Goal: Transaction & Acquisition: Purchase product/service

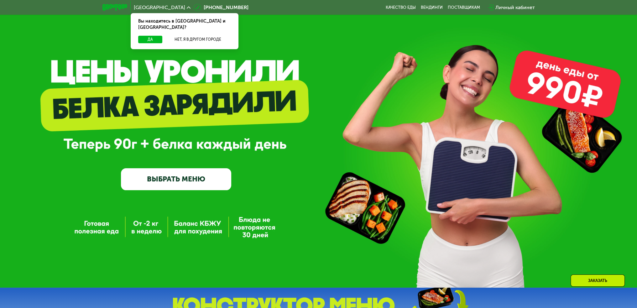
scroll to position [63, 0]
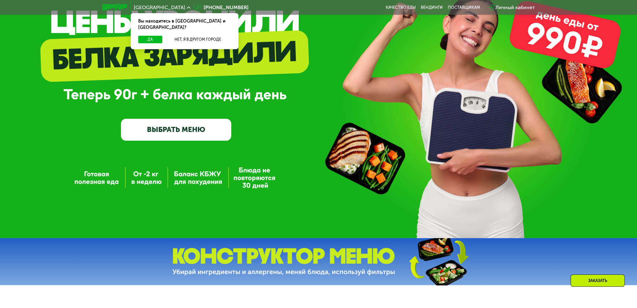
click at [172, 135] on link "ВЫБРАТЬ МЕНЮ" at bounding box center [176, 130] width 110 height 22
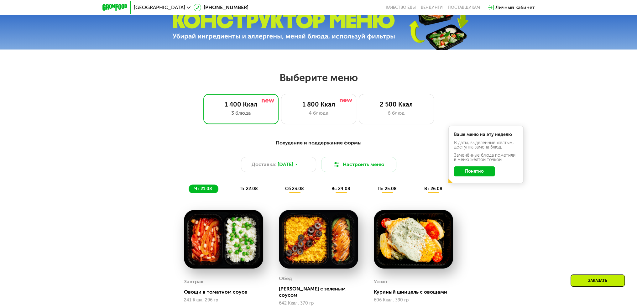
scroll to position [295, 0]
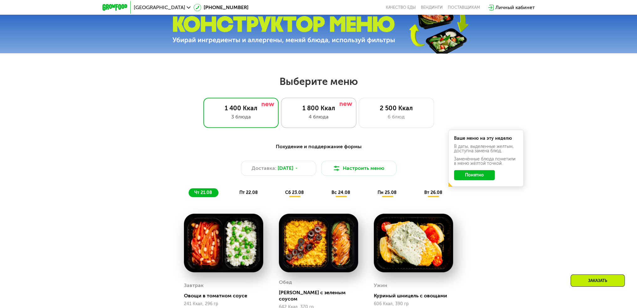
click at [331, 112] on div "1 800 Ккал" at bounding box center [319, 108] width 62 height 8
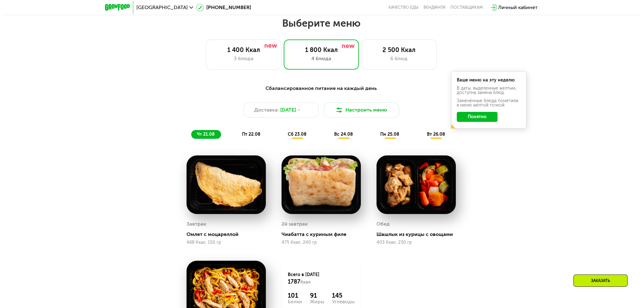
scroll to position [326, 0]
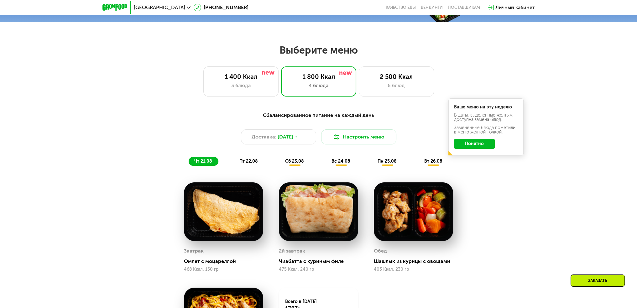
click at [477, 147] on button "Понятно" at bounding box center [474, 144] width 41 height 10
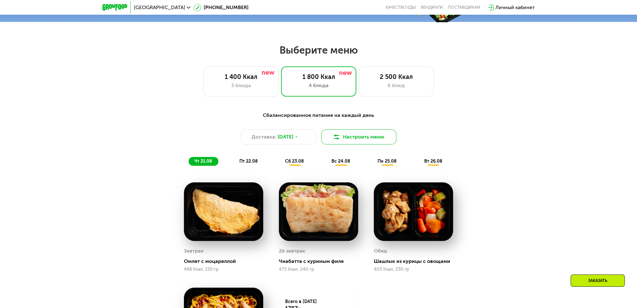
click at [368, 138] on button "Настроить меню" at bounding box center [358, 136] width 75 height 15
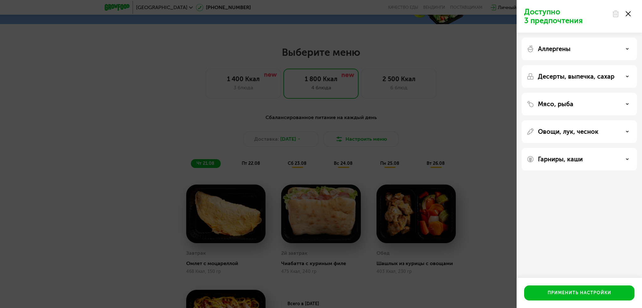
click at [622, 49] on div "Аллергены" at bounding box center [579, 49] width 105 height 8
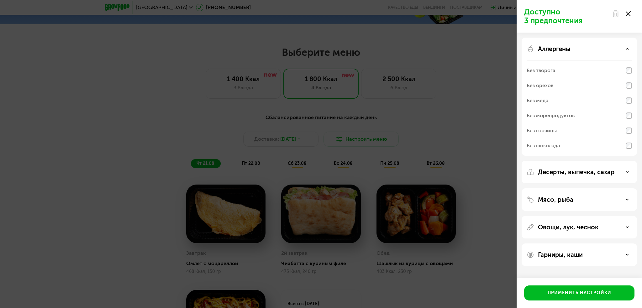
click at [628, 47] on div "Аллергены" at bounding box center [579, 49] width 105 height 8
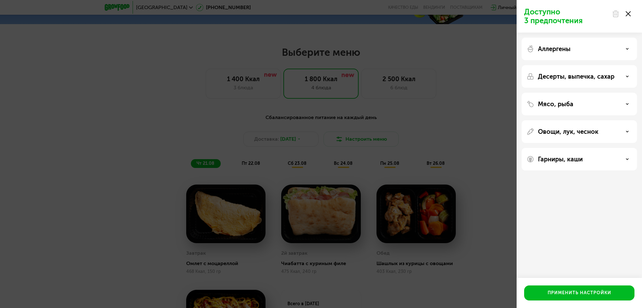
click at [628, 78] on div "Десерты, выпечка, сахар" at bounding box center [579, 77] width 105 height 8
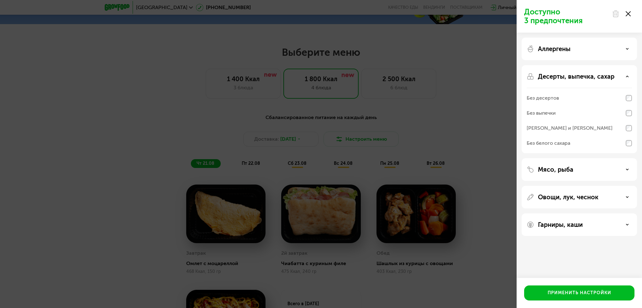
click at [627, 76] on use at bounding box center [627, 76] width 2 height 1
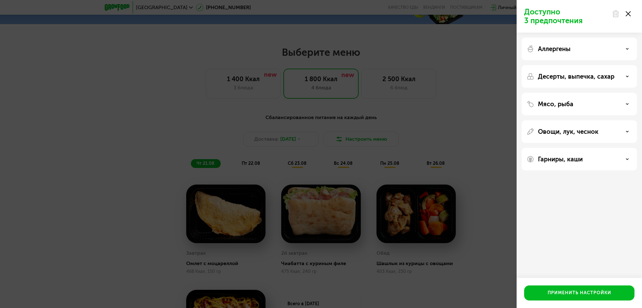
click at [628, 104] on use at bounding box center [627, 103] width 2 height 1
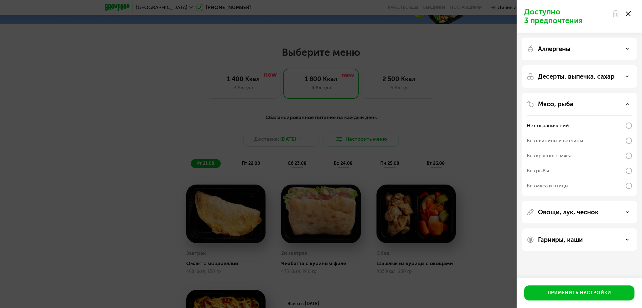
click at [628, 76] on use at bounding box center [627, 76] width 2 height 1
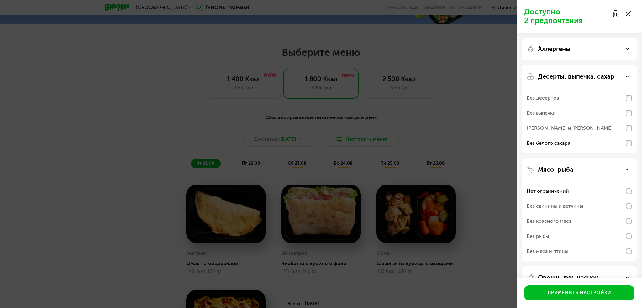
click at [626, 76] on icon at bounding box center [627, 76] width 3 height 3
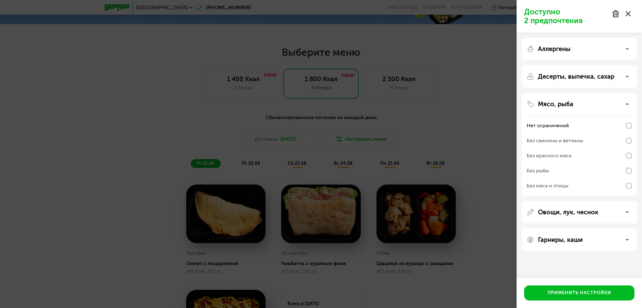
click at [628, 104] on use at bounding box center [627, 103] width 2 height 1
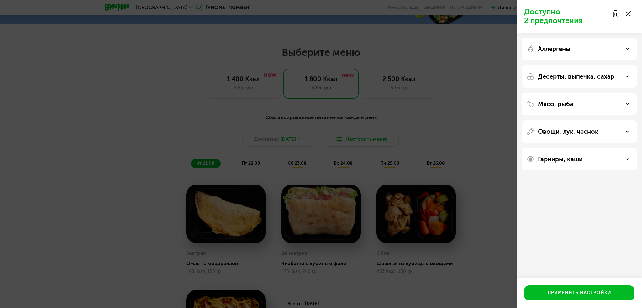
click at [623, 133] on div "Овощи, лук, чеснок" at bounding box center [579, 132] width 105 height 8
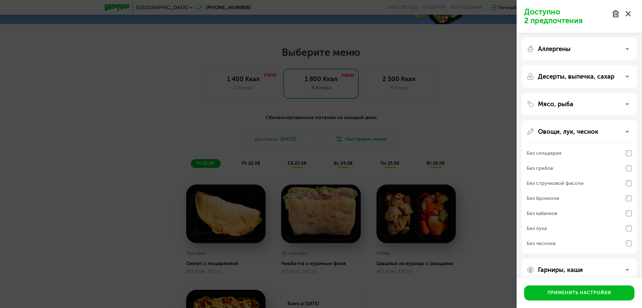
click at [629, 132] on div "Овощи, лук, чеснок" at bounding box center [579, 132] width 105 height 8
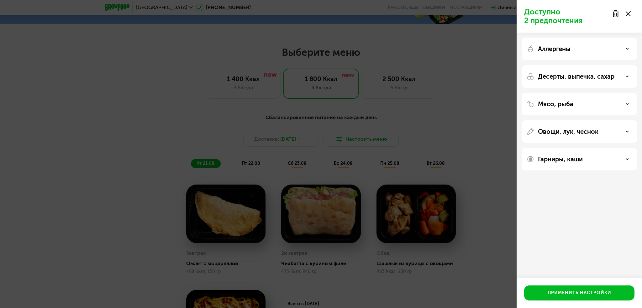
click at [623, 166] on div "Гарниры, каши" at bounding box center [579, 159] width 115 height 23
click at [623, 162] on div "Гарниры, каши" at bounding box center [579, 160] width 105 height 8
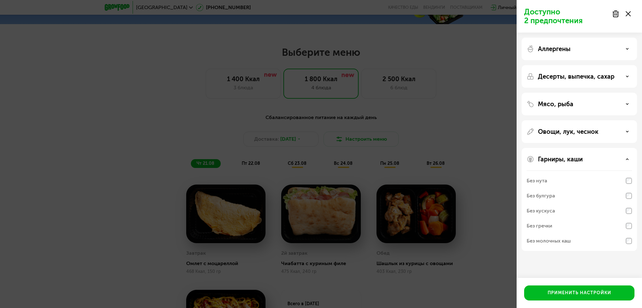
click at [624, 159] on div "Гарниры, каши" at bounding box center [579, 160] width 105 height 8
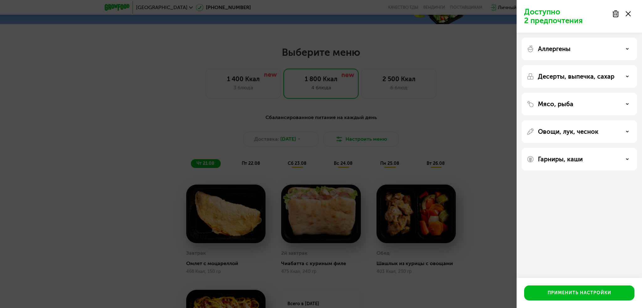
click at [623, 133] on div "Овощи, лук, чеснок" at bounding box center [579, 132] width 105 height 8
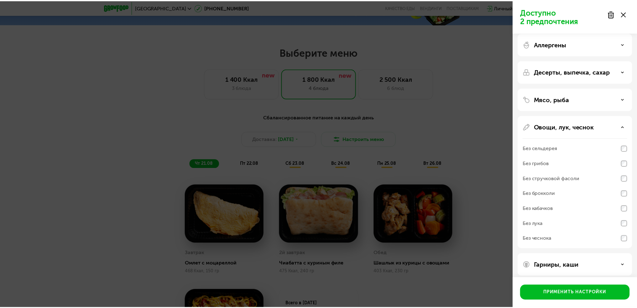
scroll to position [0, 0]
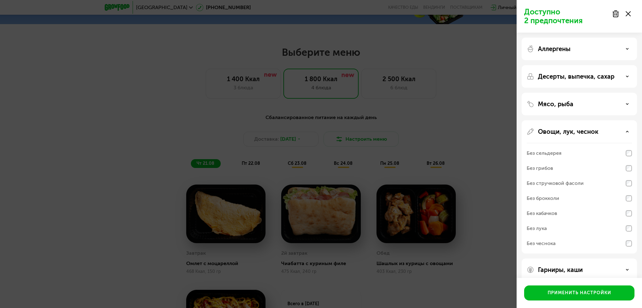
click at [625, 129] on div "Овощи, лук, чеснок" at bounding box center [579, 132] width 105 height 8
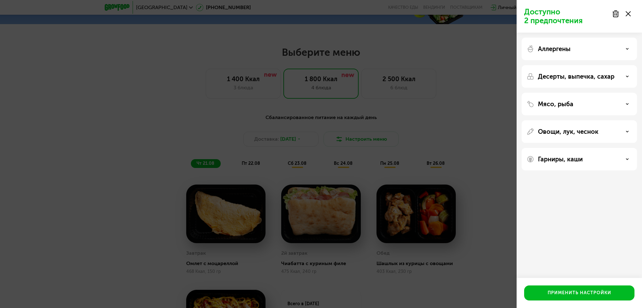
click at [626, 108] on div "Мясо, рыба" at bounding box center [579, 104] width 105 height 8
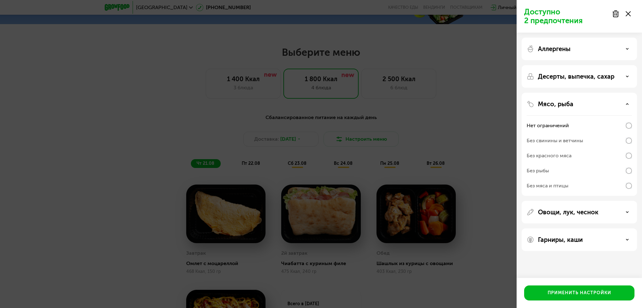
click at [626, 108] on div "Мясо, рыба" at bounding box center [579, 104] width 105 height 8
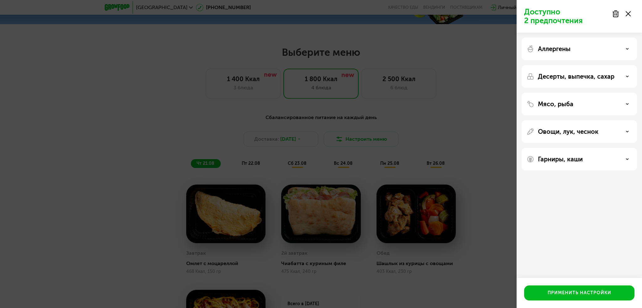
click at [623, 76] on div "Десерты, выпечка, сахар" at bounding box center [579, 77] width 105 height 8
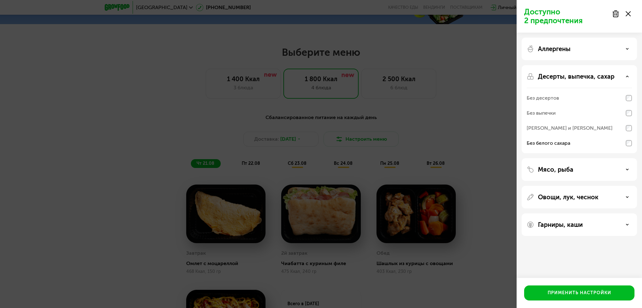
click at [626, 78] on div "Десерты, выпечка, сахар" at bounding box center [579, 77] width 105 height 8
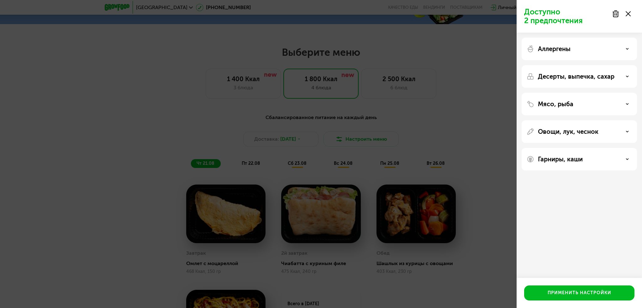
click at [623, 65] on div "Аллергены" at bounding box center [579, 76] width 115 height 23
click at [626, 52] on div "Аллергены" at bounding box center [579, 49] width 105 height 8
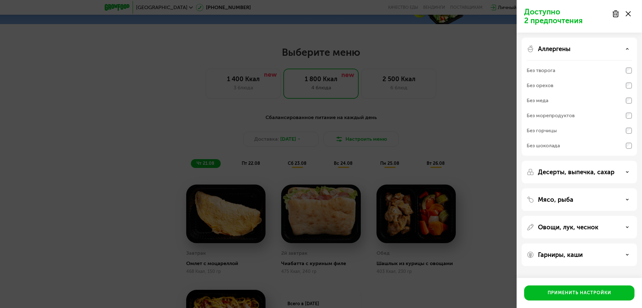
click at [626, 49] on div "Аллергены" at bounding box center [579, 49] width 105 height 8
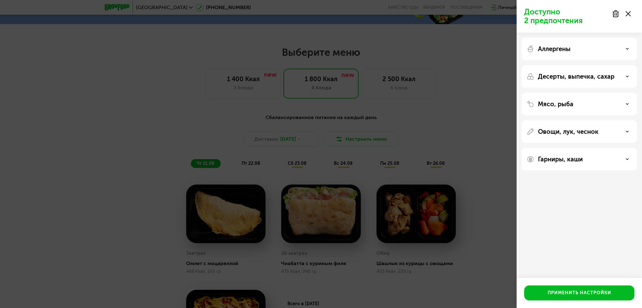
click at [626, 133] on icon at bounding box center [627, 131] width 3 height 3
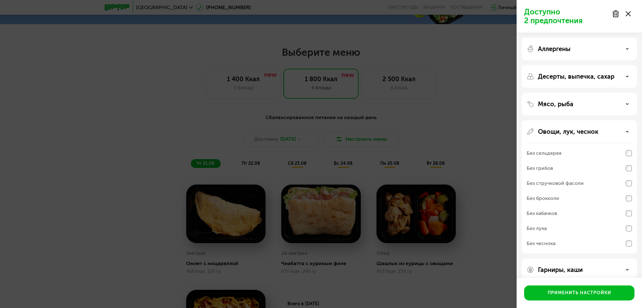
click at [626, 132] on use at bounding box center [627, 131] width 2 height 1
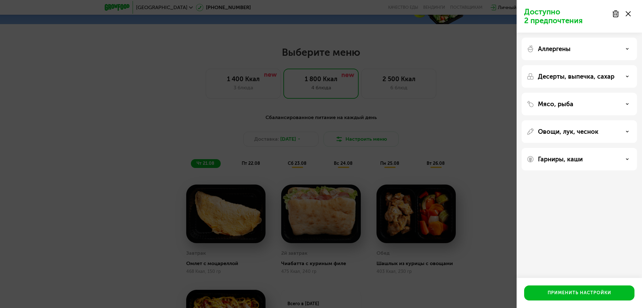
click at [627, 162] on div "Гарниры, каши" at bounding box center [579, 160] width 105 height 8
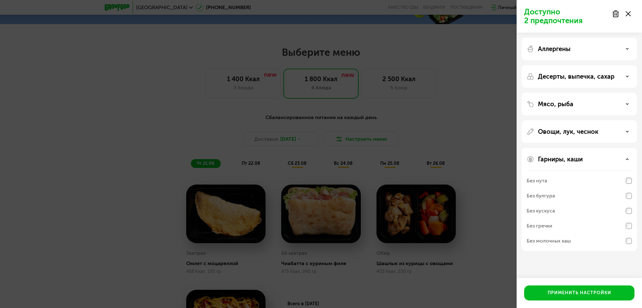
click at [625, 160] on div "Гарниры, каши" at bounding box center [579, 160] width 105 height 8
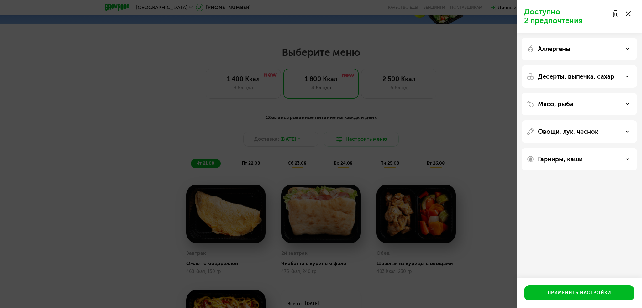
click at [625, 103] on div "Мясо, рыба" at bounding box center [579, 104] width 105 height 8
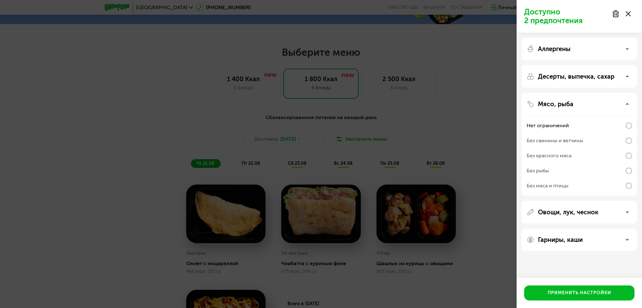
click at [625, 103] on div "Мясо, рыба" at bounding box center [579, 104] width 105 height 8
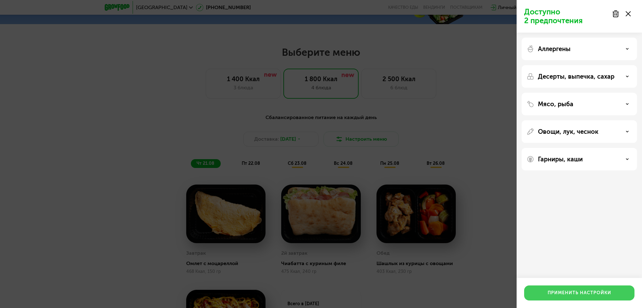
click at [569, 287] on button "Применить настройки" at bounding box center [579, 293] width 110 height 15
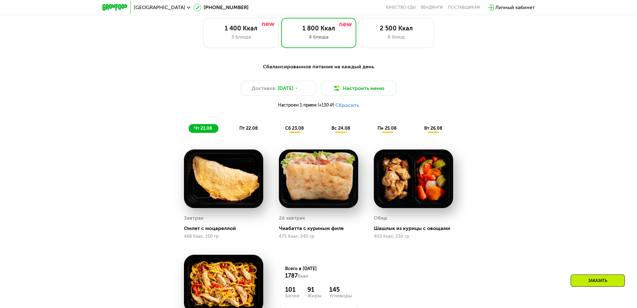
scroll to position [357, 0]
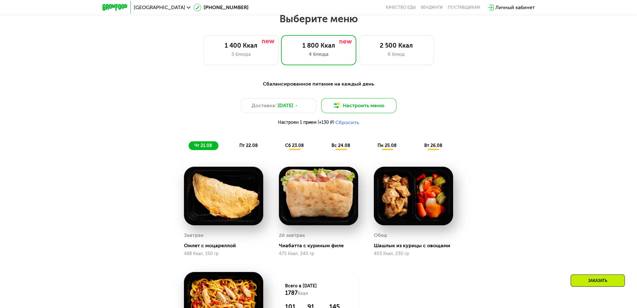
click at [350, 106] on button "Настроить меню" at bounding box center [358, 105] width 75 height 15
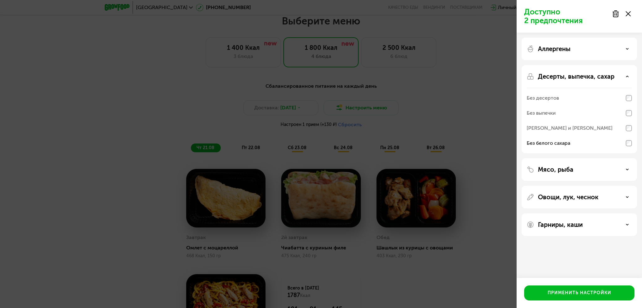
click at [418, 100] on div "Доступно 2 предпочтения Аллергены Десерты, выпечка, сахар Без десертов Без выпе…" at bounding box center [321, 154] width 642 height 308
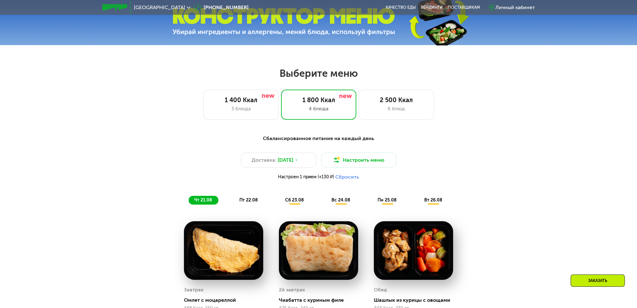
scroll to position [420, 0]
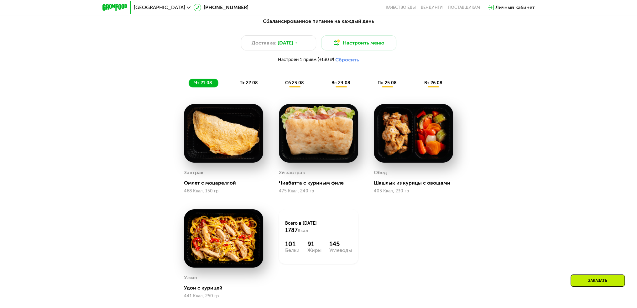
click at [236, 128] on img at bounding box center [223, 133] width 79 height 59
click at [249, 86] on span "пт 22.08" at bounding box center [249, 82] width 18 height 5
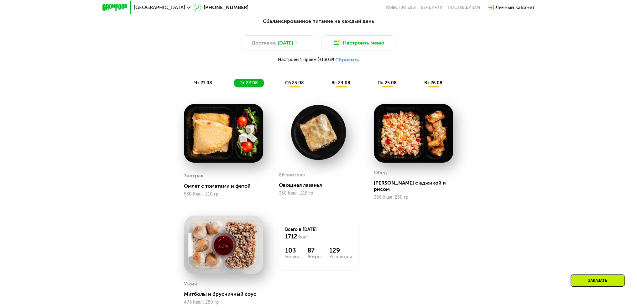
click at [292, 86] on span "сб 23.08" at bounding box center [294, 82] width 19 height 5
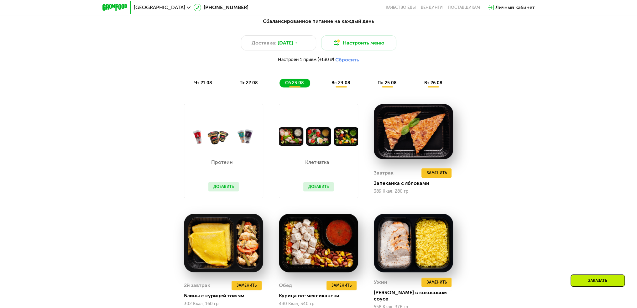
click at [247, 85] on span "пт 22.08" at bounding box center [249, 82] width 18 height 5
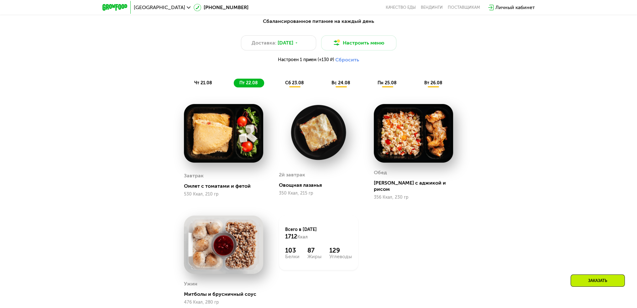
click at [234, 81] on div "чт 21.08" at bounding box center [249, 83] width 30 height 9
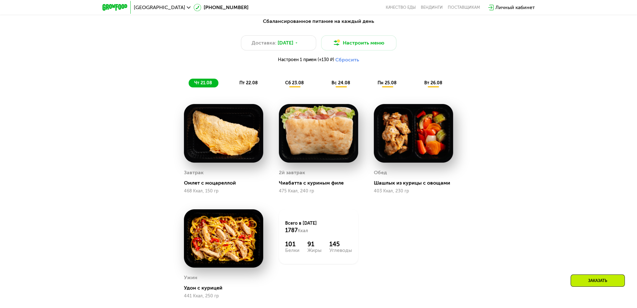
click at [293, 86] on span "сб 23.08" at bounding box center [294, 82] width 19 height 5
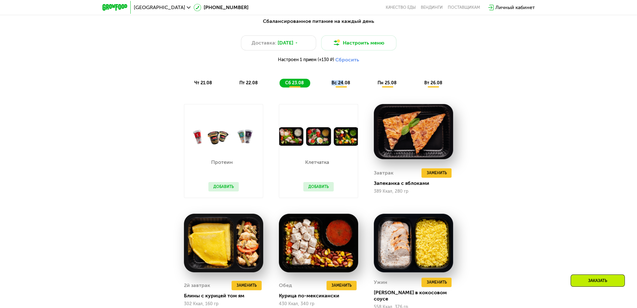
click at [372, 87] on div "вс 24.08" at bounding box center [387, 83] width 31 height 9
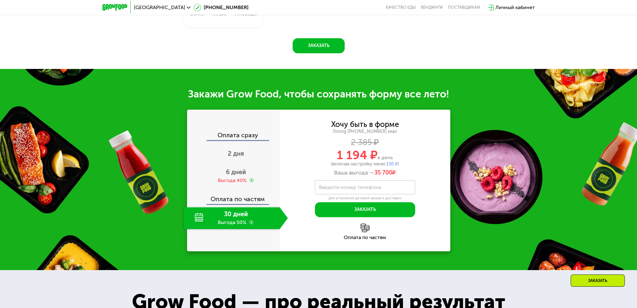
scroll to position [796, 0]
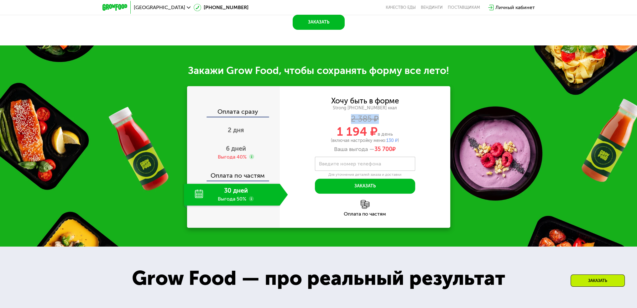
drag, startPoint x: 344, startPoint y: 110, endPoint x: 378, endPoint y: 111, distance: 33.9
click at [378, 111] on div "Хочу быть в форме Strong 1800 ~1800 ккал 2 385 ₽ 1 194 ₽ в день (включая настро…" at bounding box center [365, 125] width 171 height 55
click at [378, 116] on div "2 385 ₽" at bounding box center [365, 119] width 171 height 7
click at [239, 145] on span "6 дней" at bounding box center [236, 149] width 20 height 8
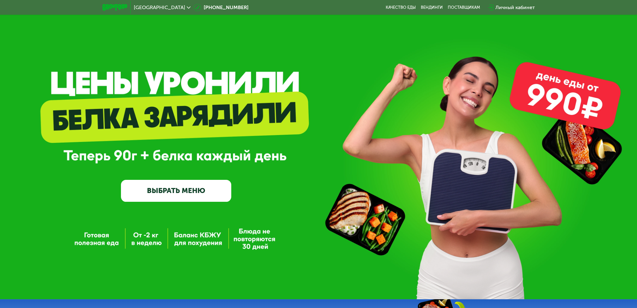
scroll to position [0, 0]
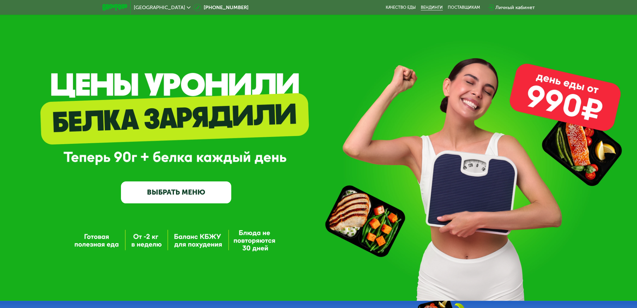
click at [423, 8] on link "Вендинги" at bounding box center [432, 7] width 22 height 5
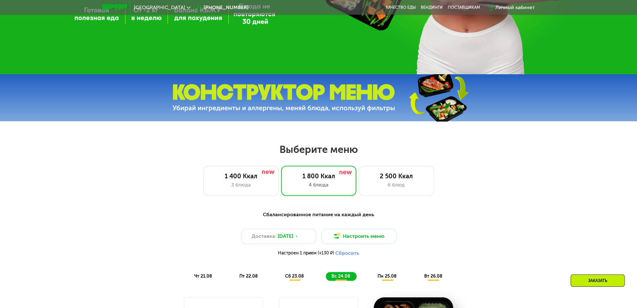
scroll to position [314, 0]
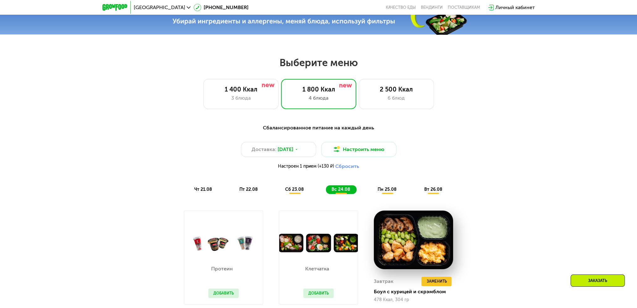
click at [324, 169] on span "Настроен 1 прием (+130 ₽)" at bounding box center [306, 166] width 56 height 4
drag, startPoint x: 314, startPoint y: 169, endPoint x: 320, endPoint y: 168, distance: 6.4
click at [320, 168] on span "Настроен 1 прием (+130 ₽)" at bounding box center [306, 166] width 56 height 4
drag, startPoint x: 312, startPoint y: 167, endPoint x: 305, endPoint y: 167, distance: 7.2
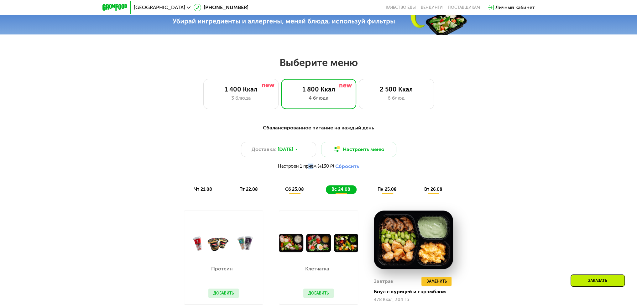
click at [305, 167] on span "Настроен 1 прием (+130 ₽)" at bounding box center [306, 166] width 56 height 4
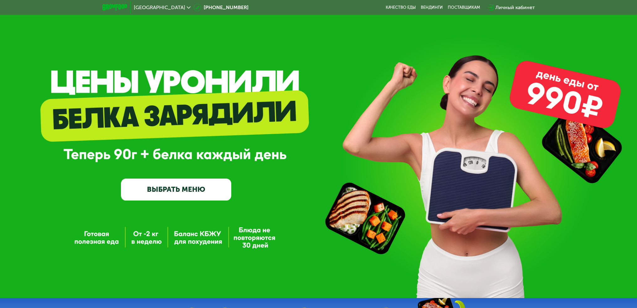
scroll to position [0, 0]
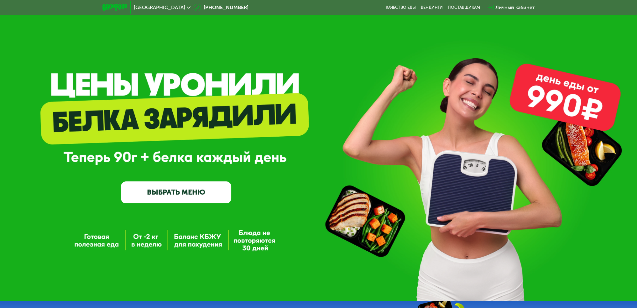
click at [124, 5] on img at bounding box center [115, 7] width 25 height 7
click at [145, 9] on span "[GEOGRAPHIC_DATA]" at bounding box center [159, 7] width 51 height 5
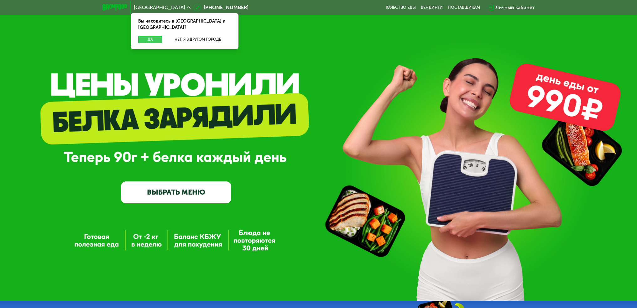
click at [153, 36] on button "Да" at bounding box center [150, 40] width 24 height 8
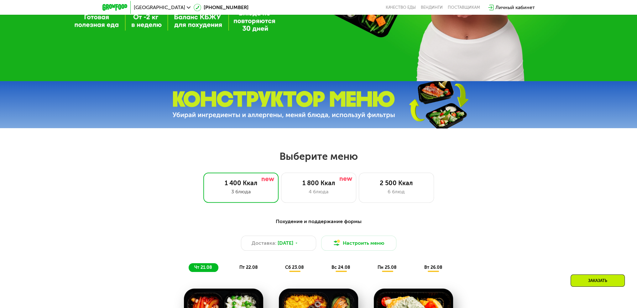
scroll to position [219, 0]
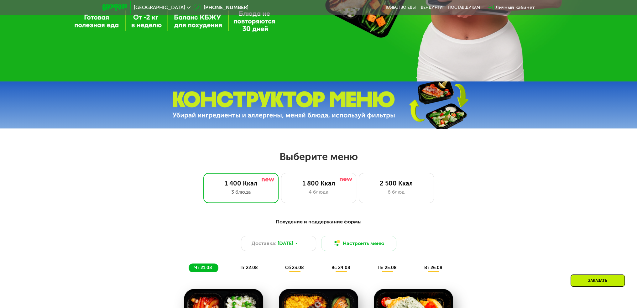
click at [323, 101] on img at bounding box center [283, 105] width 223 height 28
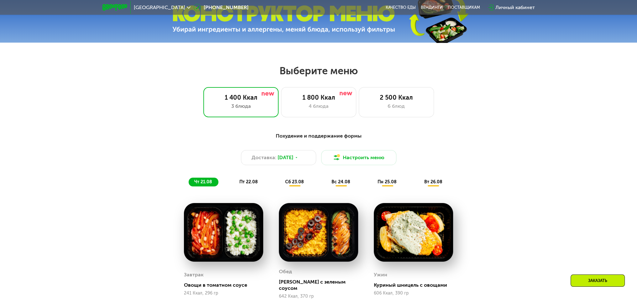
scroll to position [314, 0]
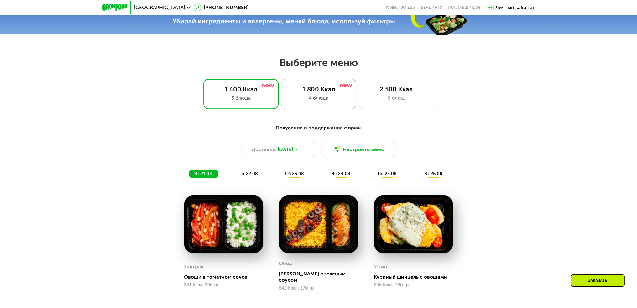
click at [319, 100] on div "4 блюда" at bounding box center [319, 98] width 62 height 8
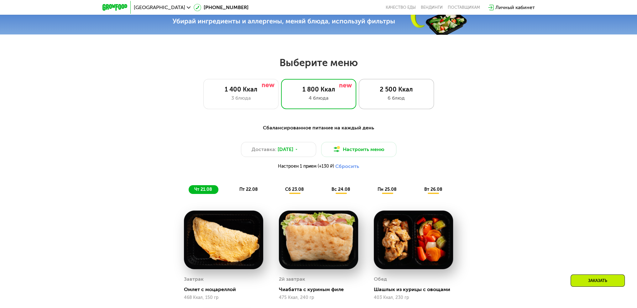
click at [430, 100] on div "2 500 Ккал 6 блюд" at bounding box center [396, 94] width 75 height 30
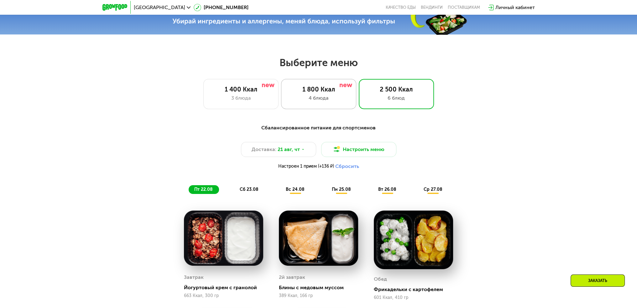
click at [321, 98] on div "4 блюда" at bounding box center [319, 98] width 62 height 8
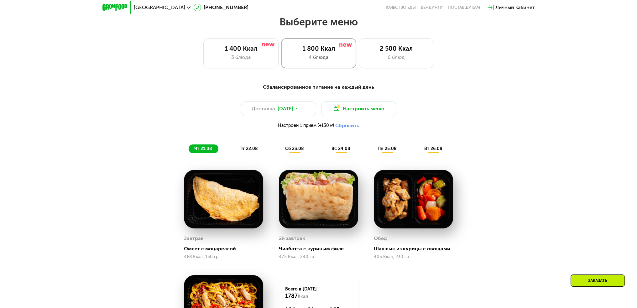
scroll to position [282, 0]
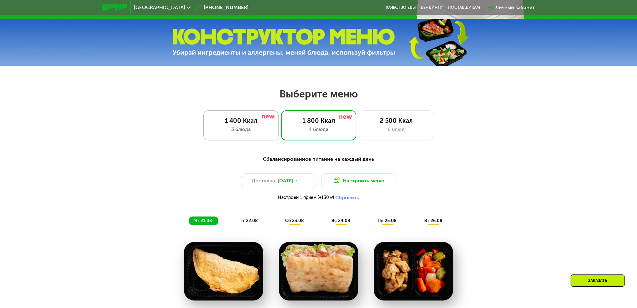
click at [255, 124] on div "1 400 Ккал" at bounding box center [241, 121] width 62 height 8
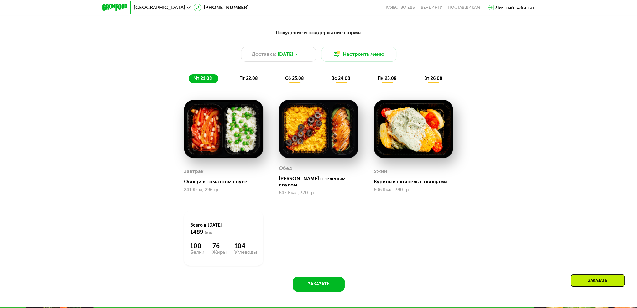
scroll to position [345, 0]
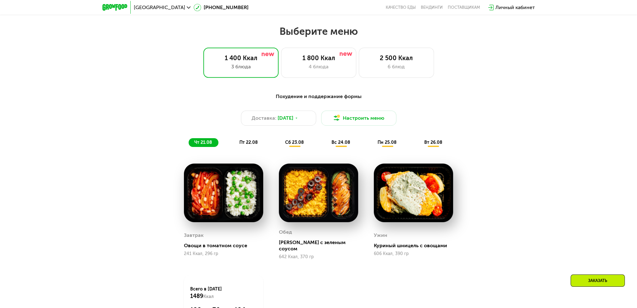
click at [250, 144] on span "пт 22.08" at bounding box center [249, 142] width 18 height 5
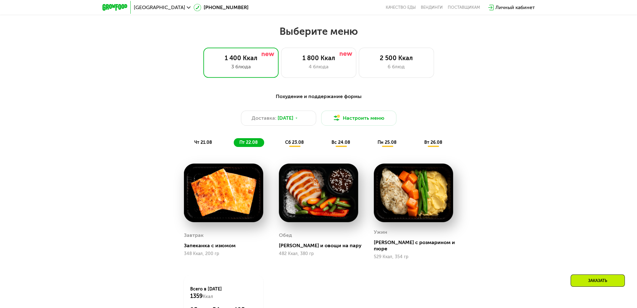
click at [290, 145] on span "сб 23.08" at bounding box center [294, 142] width 19 height 5
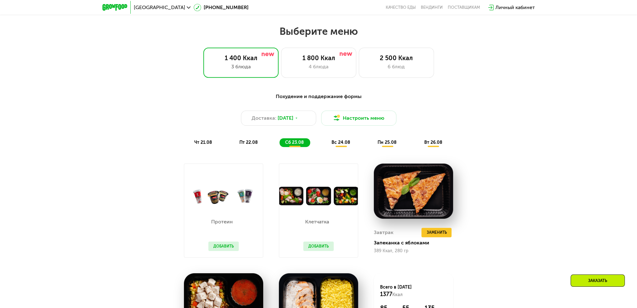
click at [372, 147] on div "вс 24.08" at bounding box center [387, 142] width 31 height 9
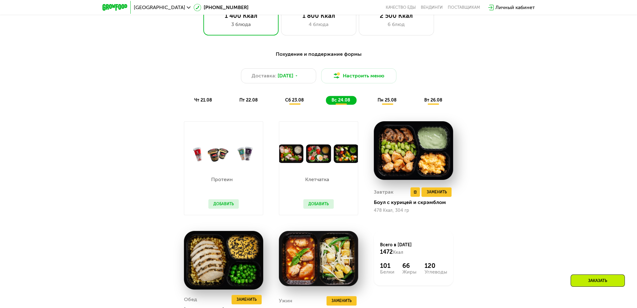
scroll to position [408, 0]
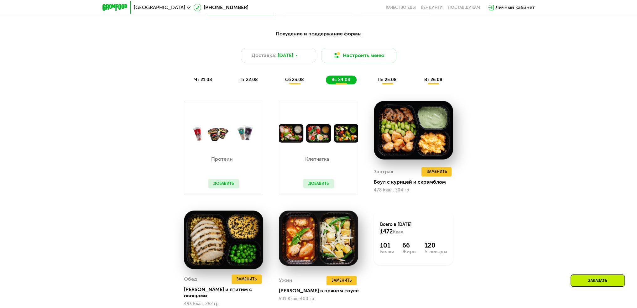
click at [315, 186] on button "Добавить" at bounding box center [319, 183] width 30 height 9
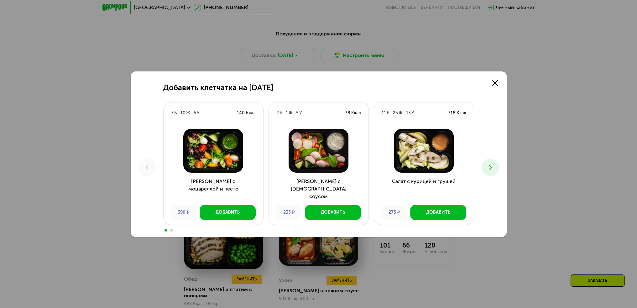
click at [490, 171] on icon at bounding box center [491, 168] width 8 height 8
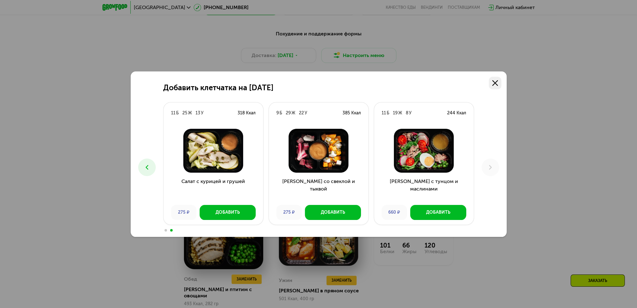
click at [493, 84] on icon at bounding box center [496, 83] width 6 height 6
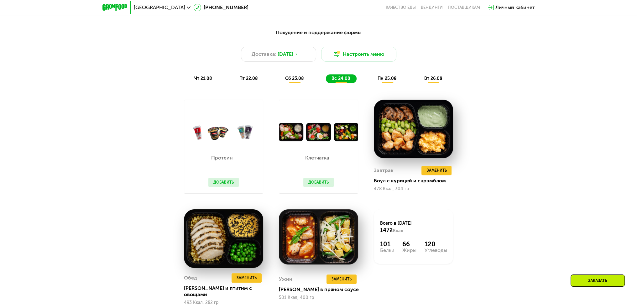
scroll to position [376, 0]
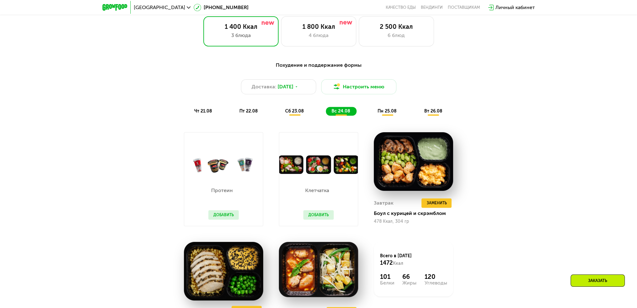
click at [378, 111] on span "пн 25.08" at bounding box center [387, 110] width 19 height 5
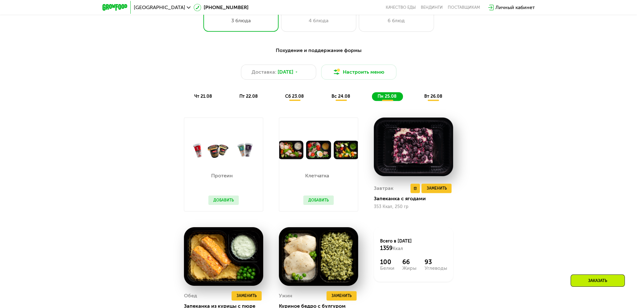
scroll to position [439, 0]
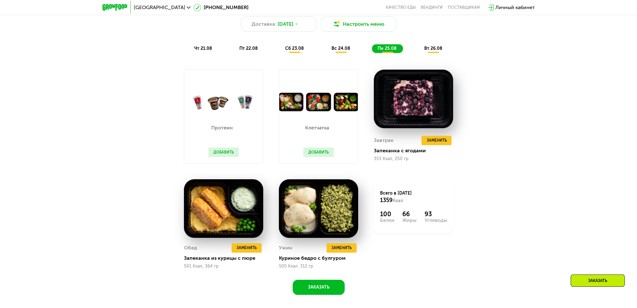
click at [432, 50] on span "вт 26.08" at bounding box center [433, 48] width 18 height 5
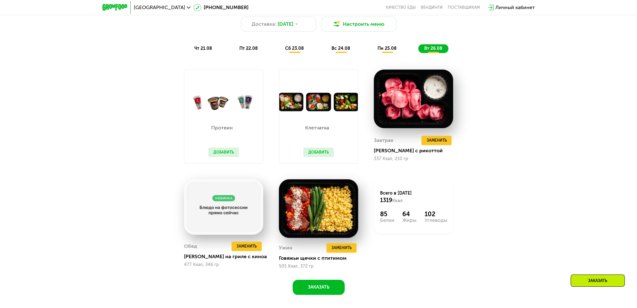
click at [419, 53] on div "пн 25.08" at bounding box center [434, 48] width 30 height 9
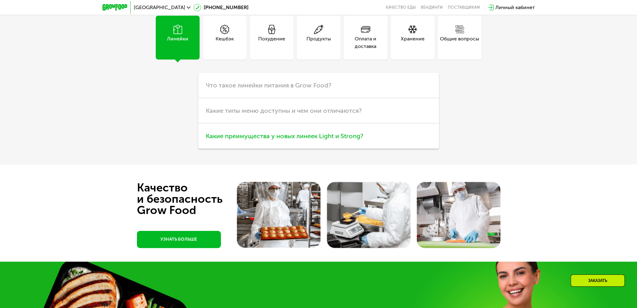
scroll to position [1787, 0]
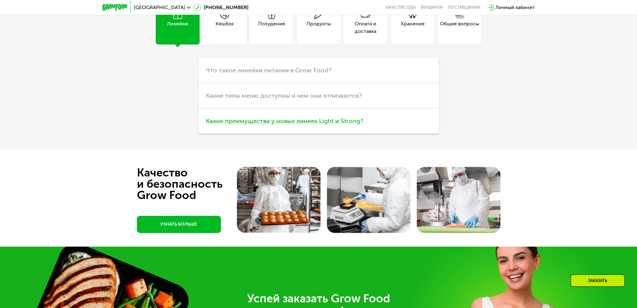
click at [369, 127] on h3 "Какие преимущества у новых линеек Light и Strong?" at bounding box center [318, 120] width 241 height 25
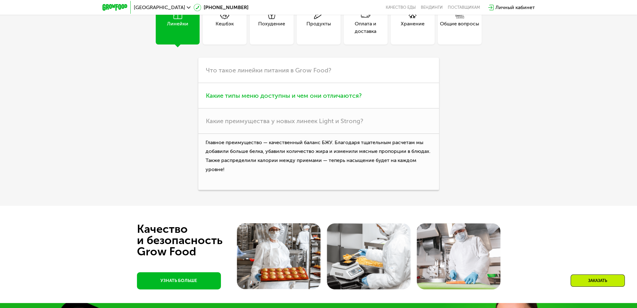
click at [307, 92] on h3 "Какие типы меню доступны и чем они отличаются?" at bounding box center [318, 95] width 241 height 25
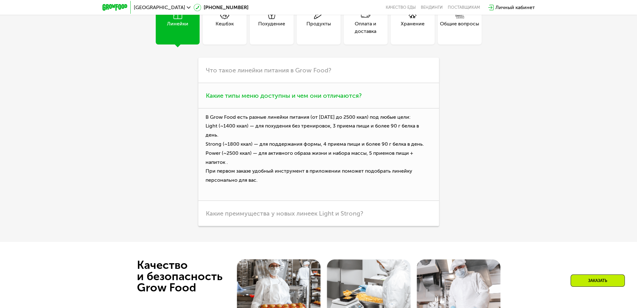
click at [307, 97] on span "Какие типы меню доступны и чем они отличаются?" at bounding box center [284, 96] width 156 height 8
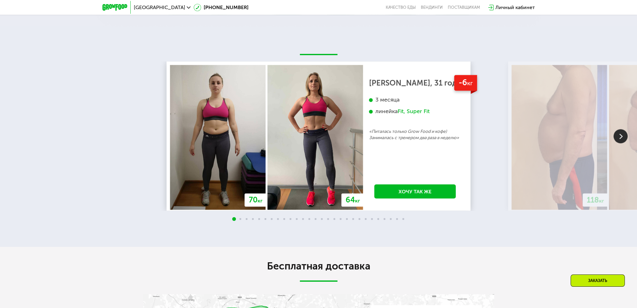
scroll to position [1151, 0]
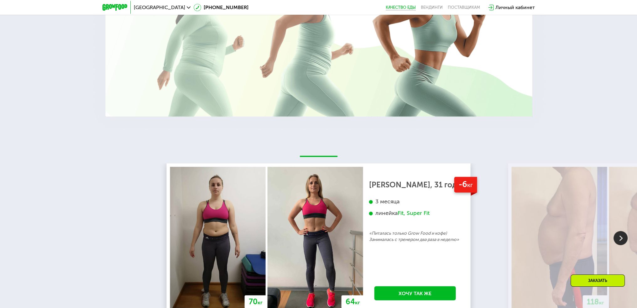
click at [410, 8] on link "Качество еды" at bounding box center [401, 7] width 30 height 5
